Goal: Information Seeking & Learning: Learn about a topic

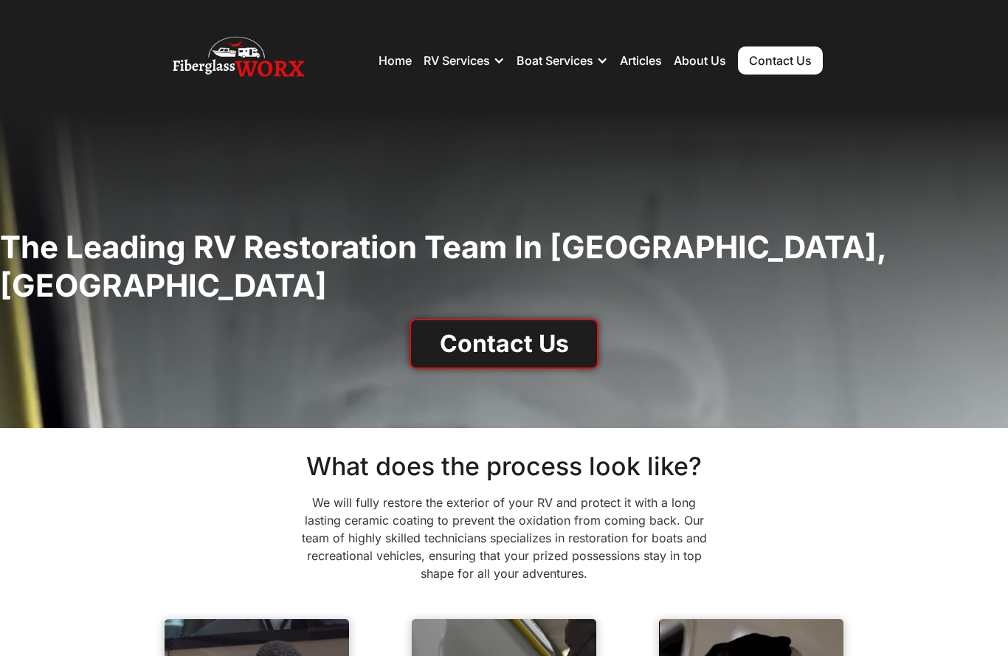
click at [471, 67] on div "RV Services" at bounding box center [456, 60] width 66 height 15
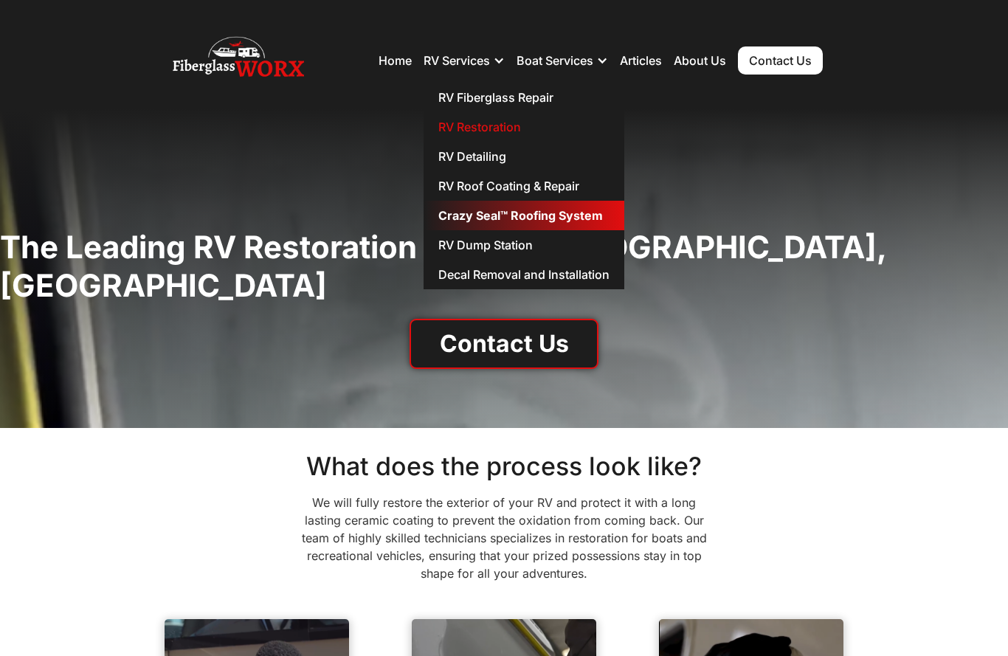
click at [556, 218] on link "Crazy Seal™ Roofing System" at bounding box center [523, 216] width 201 height 30
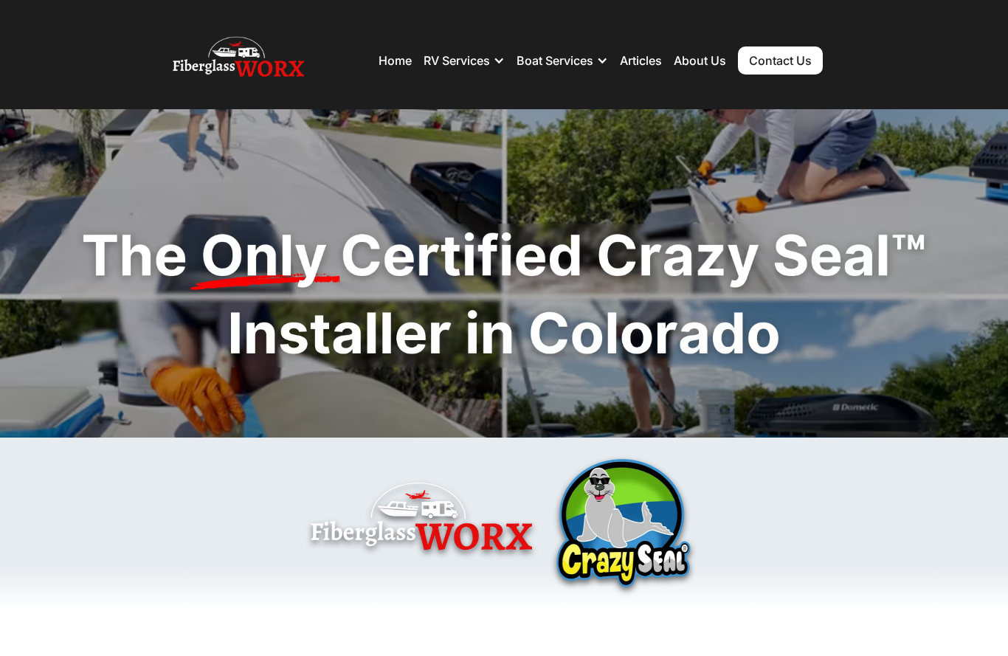
click at [462, 59] on div "RV Services" at bounding box center [456, 60] width 66 height 15
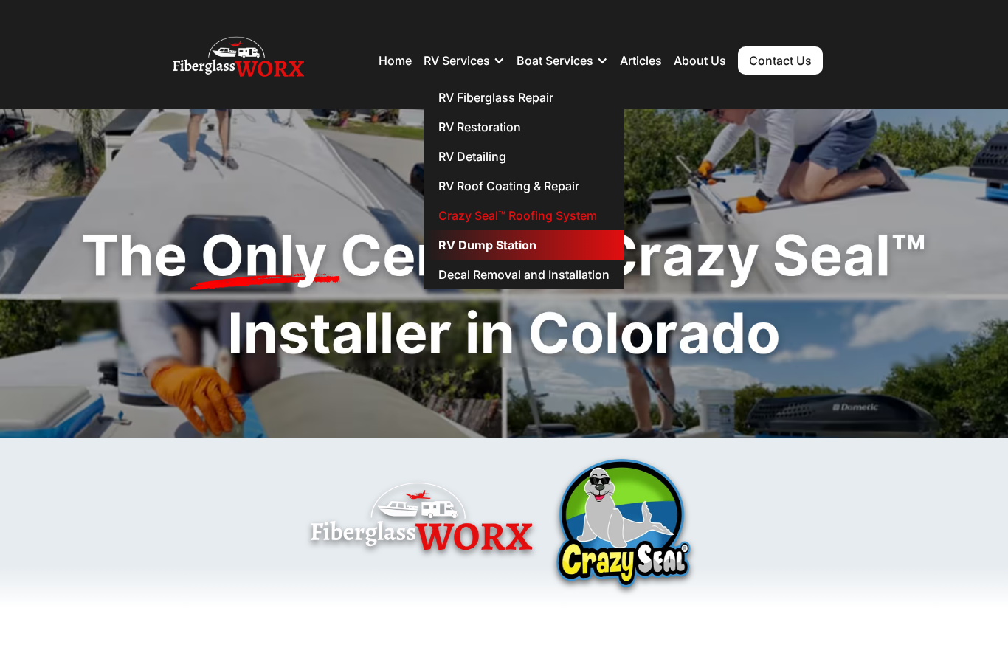
click at [501, 249] on link "RV Dump Station" at bounding box center [523, 245] width 201 height 30
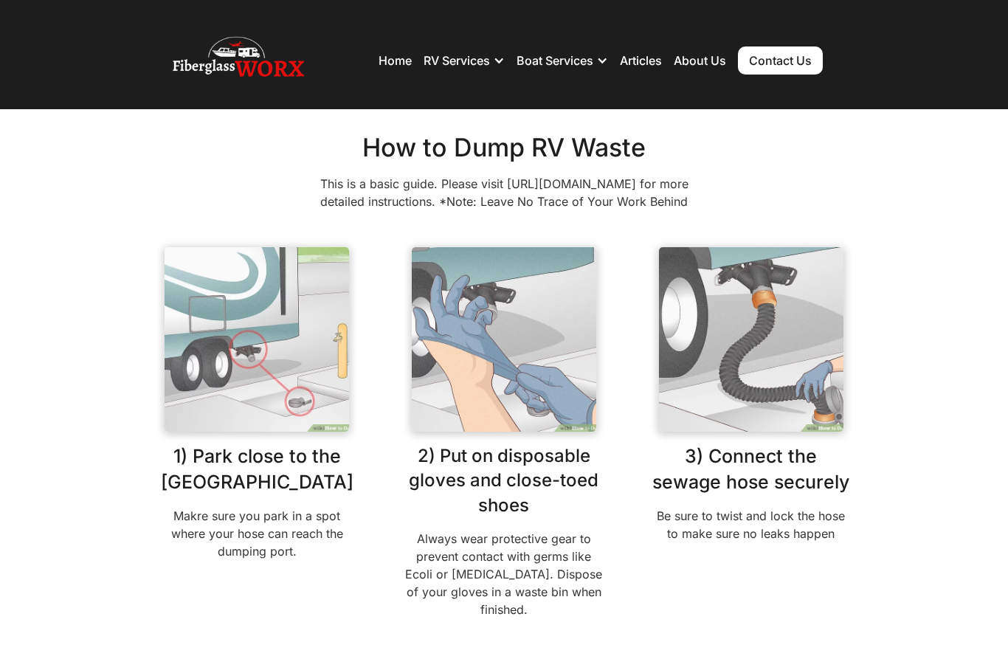
click at [463, 66] on div "RV Services" at bounding box center [456, 60] width 66 height 15
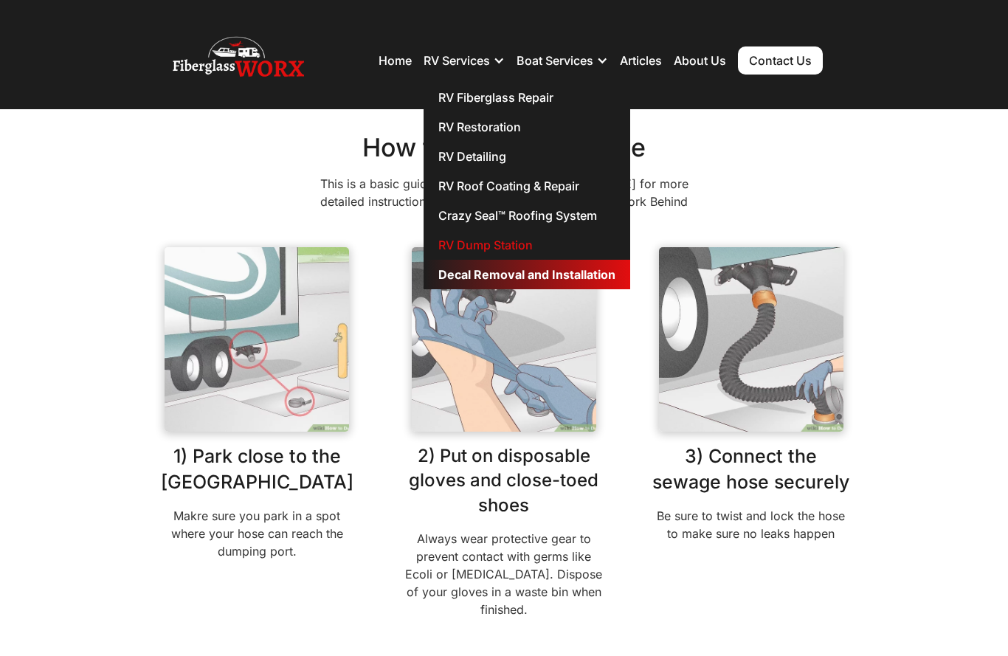
click at [578, 274] on link "Decal Removal and Installation" at bounding box center [526, 275] width 207 height 30
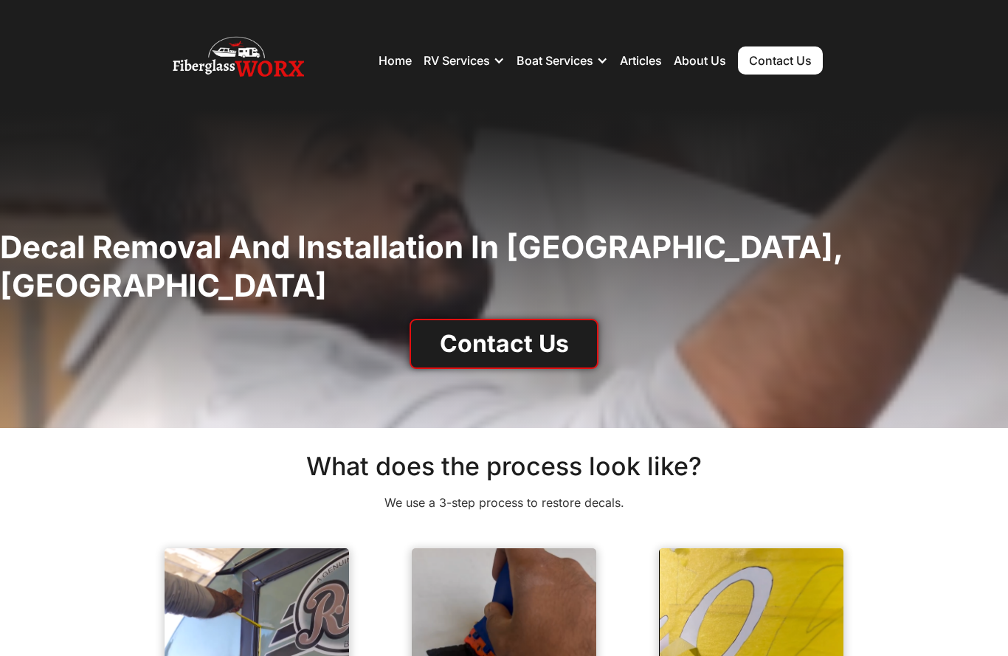
click at [467, 66] on div "RV Services" at bounding box center [456, 60] width 66 height 15
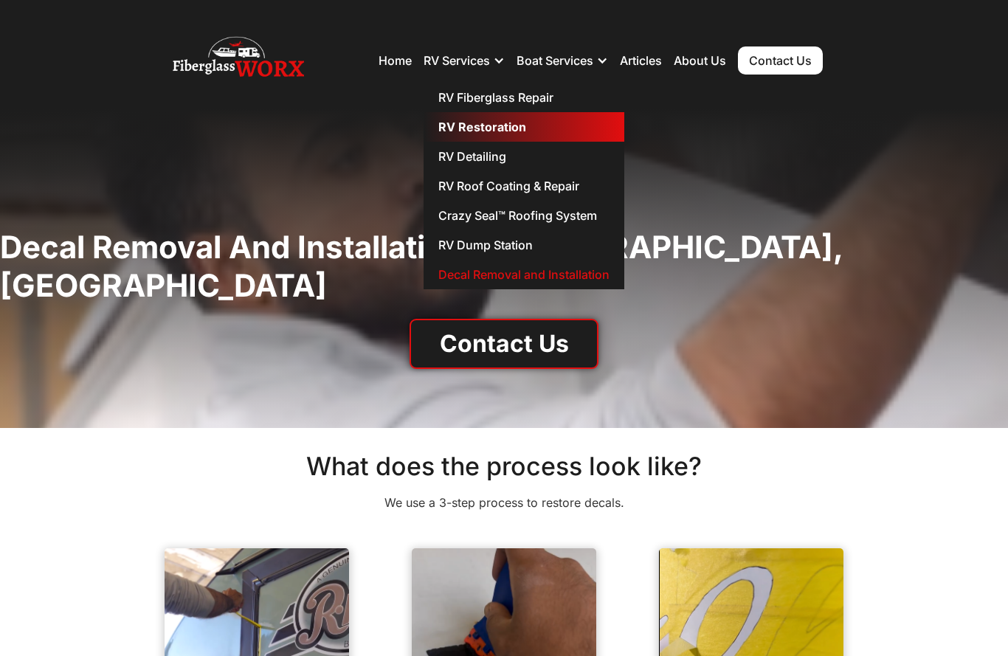
click at [499, 128] on link "RV Restoration" at bounding box center [523, 127] width 201 height 30
